Goal: Check status: Check status

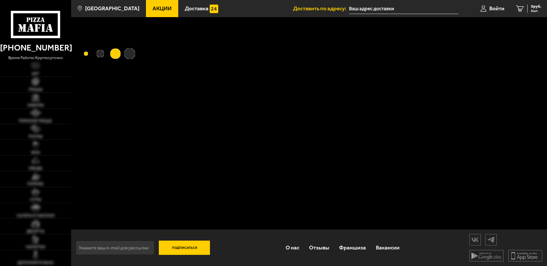
type input "[STREET_ADDRESS]"
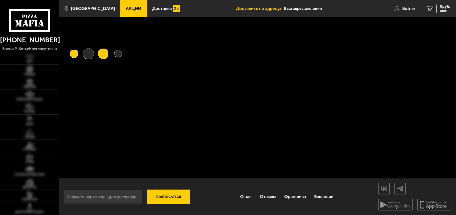
type input "[STREET_ADDRESS]"
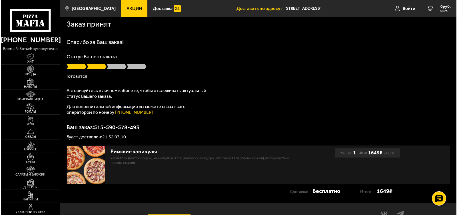
scroll to position [5, 0]
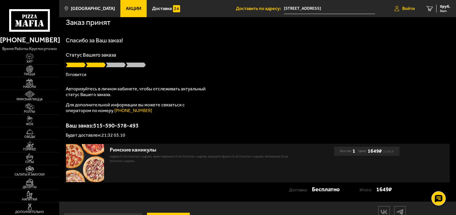
click at [409, 12] on link "Войти" at bounding box center [405, 8] width 32 height 17
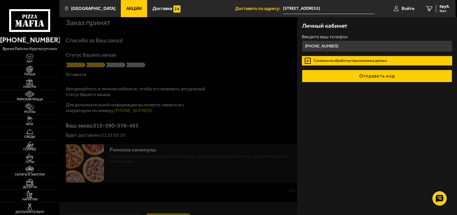
type input "+7 (958) 588-40-24"
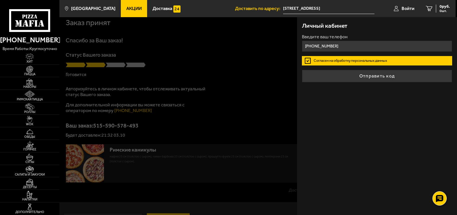
click at [361, 76] on button "Отправить код" at bounding box center [377, 76] width 151 height 13
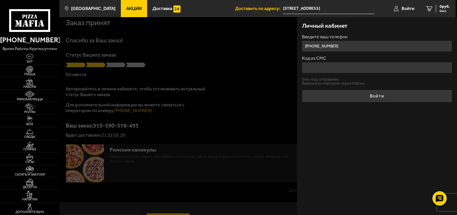
type input "0"
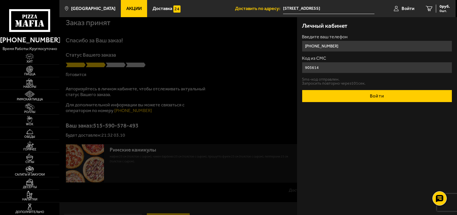
type input "905614"
click at [351, 95] on button "Войти" at bounding box center [377, 96] width 151 height 13
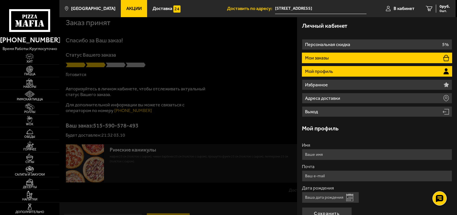
click at [337, 60] on li "Мои заказы" at bounding box center [377, 58] width 151 height 11
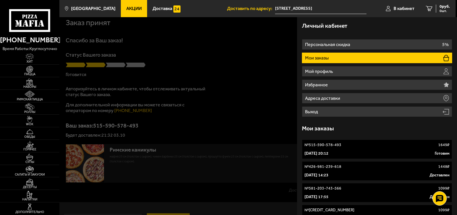
click at [371, 148] on link "№ 515-590-578-493 1649 ₽ 3 октября 2025 г. 20:12 Готовим" at bounding box center [377, 148] width 151 height 19
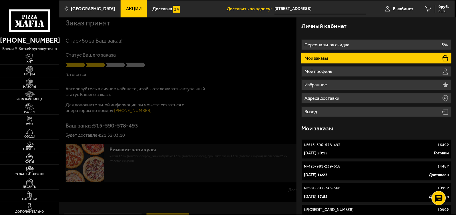
scroll to position [0, 0]
